Goal: Find specific page/section: Find specific page/section

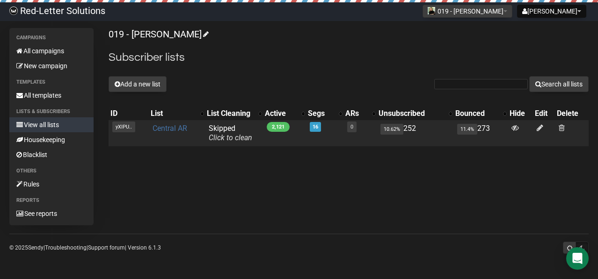
click at [183, 127] on link "Central AR" at bounding box center [170, 128] width 35 height 9
click at [167, 129] on link "Central AR" at bounding box center [170, 128] width 35 height 9
click at [173, 128] on link "Central AR" at bounding box center [170, 128] width 35 height 9
